Goal: Task Accomplishment & Management: Complete application form

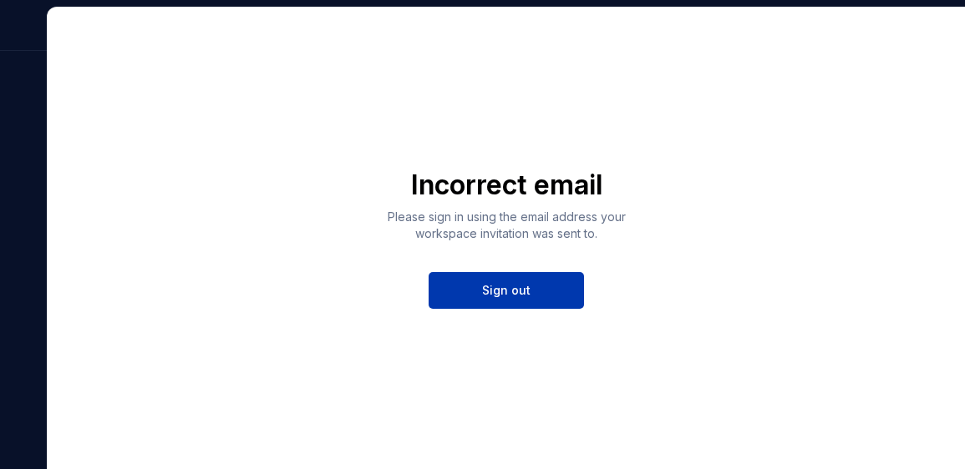
click at [524, 290] on span "Sign out" at bounding box center [506, 290] width 48 height 17
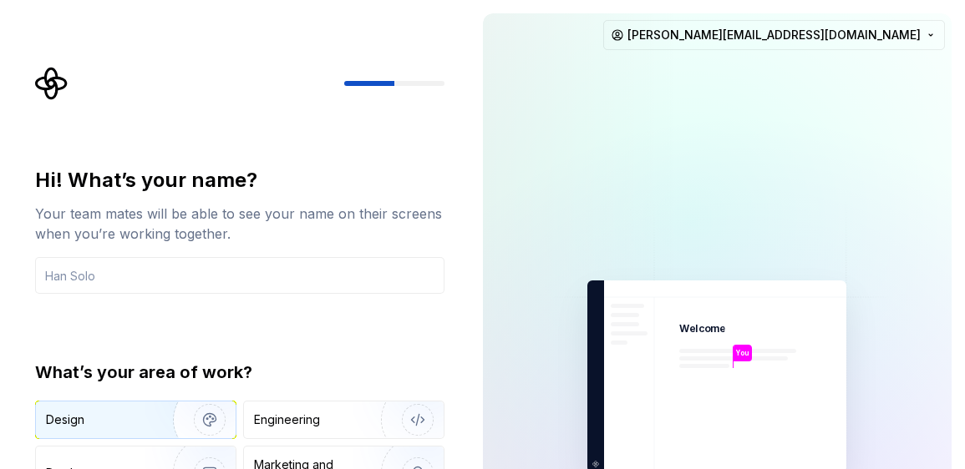
click at [117, 429] on div "Design" at bounding box center [136, 420] width 200 height 37
click at [134, 284] on input "text" at bounding box center [239, 275] width 409 height 37
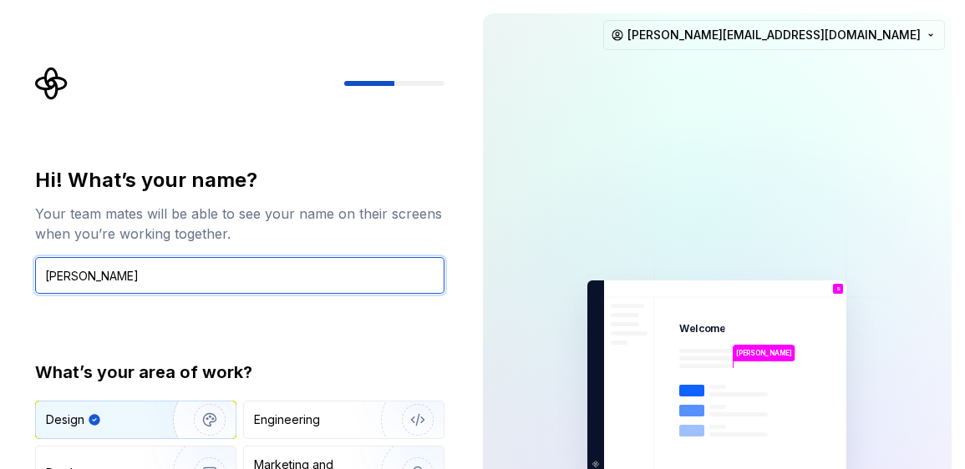
type input "Samreen Khan"
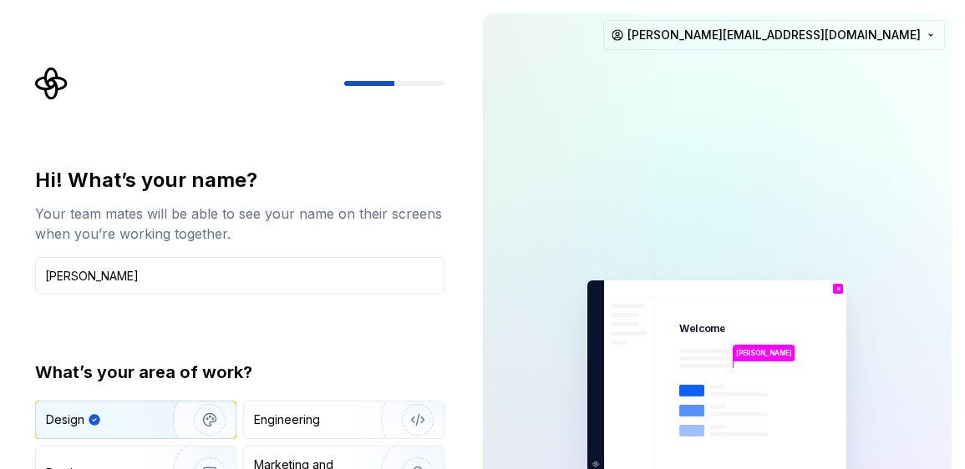
click at [422, 172] on div "Hi! What’s your name?" at bounding box center [239, 180] width 409 height 27
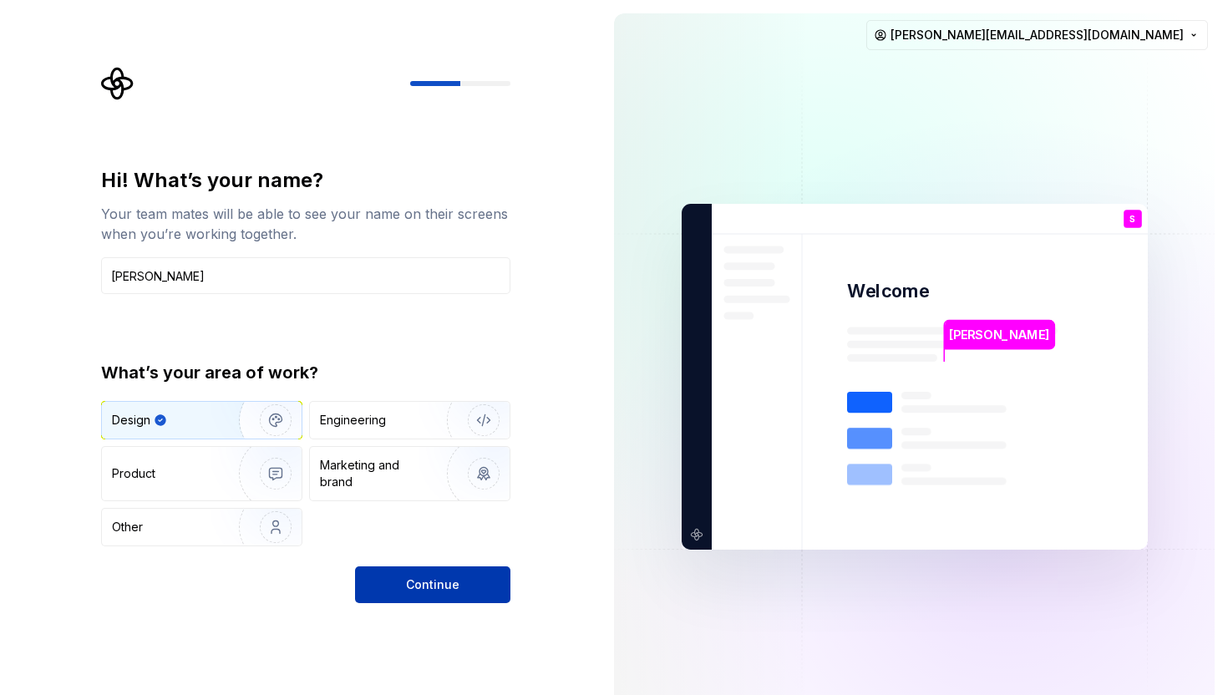
click at [463, 469] on button "Continue" at bounding box center [432, 584] width 155 height 37
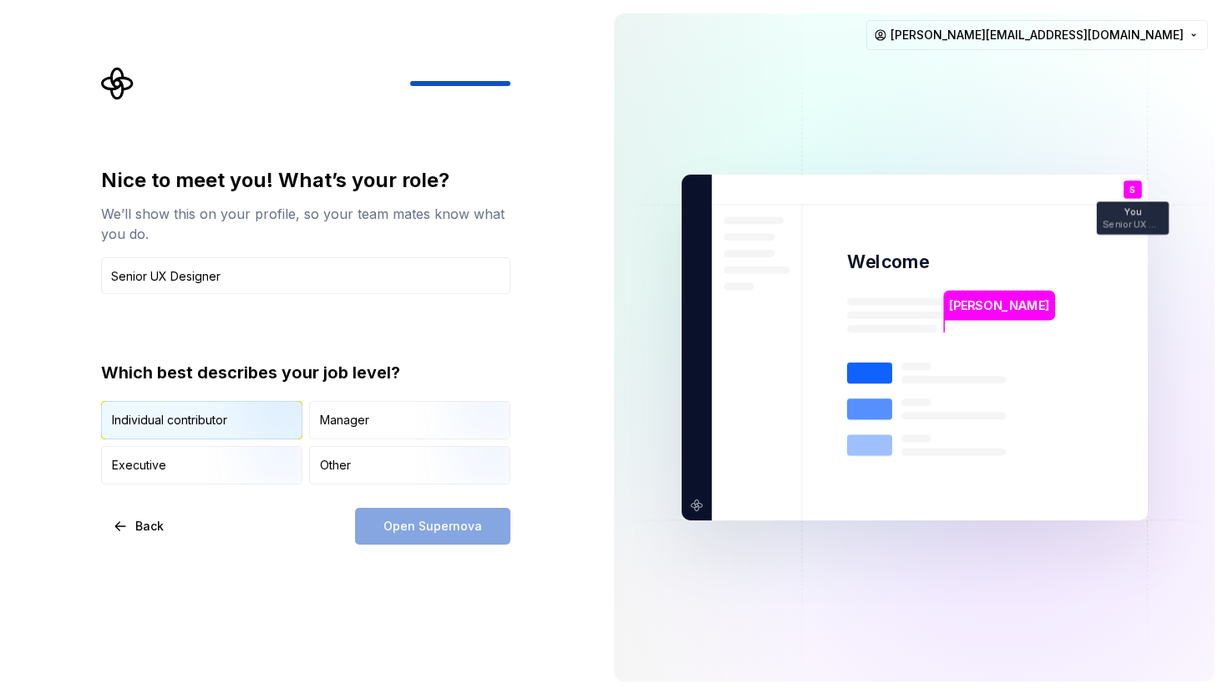
type input "Senior UX Designer"
click at [233, 420] on img "button" at bounding box center [261, 441] width 107 height 112
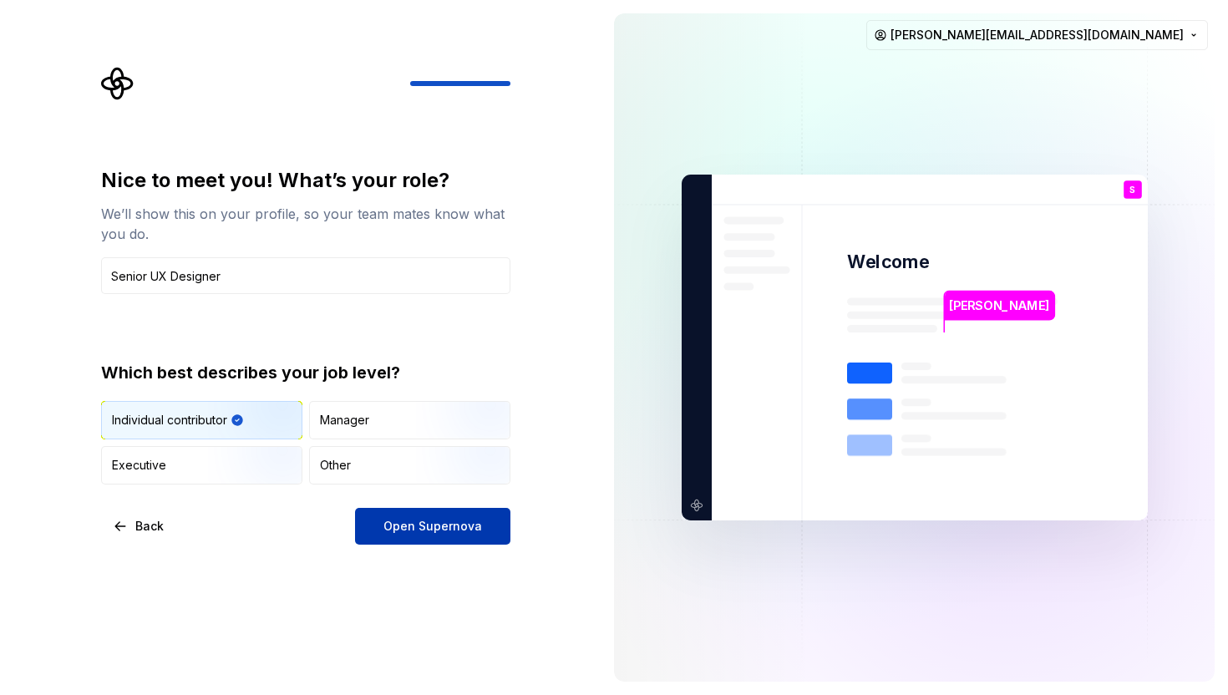
click at [419, 469] on span "Open Supernova" at bounding box center [432, 526] width 99 height 17
